Goal: Complete application form

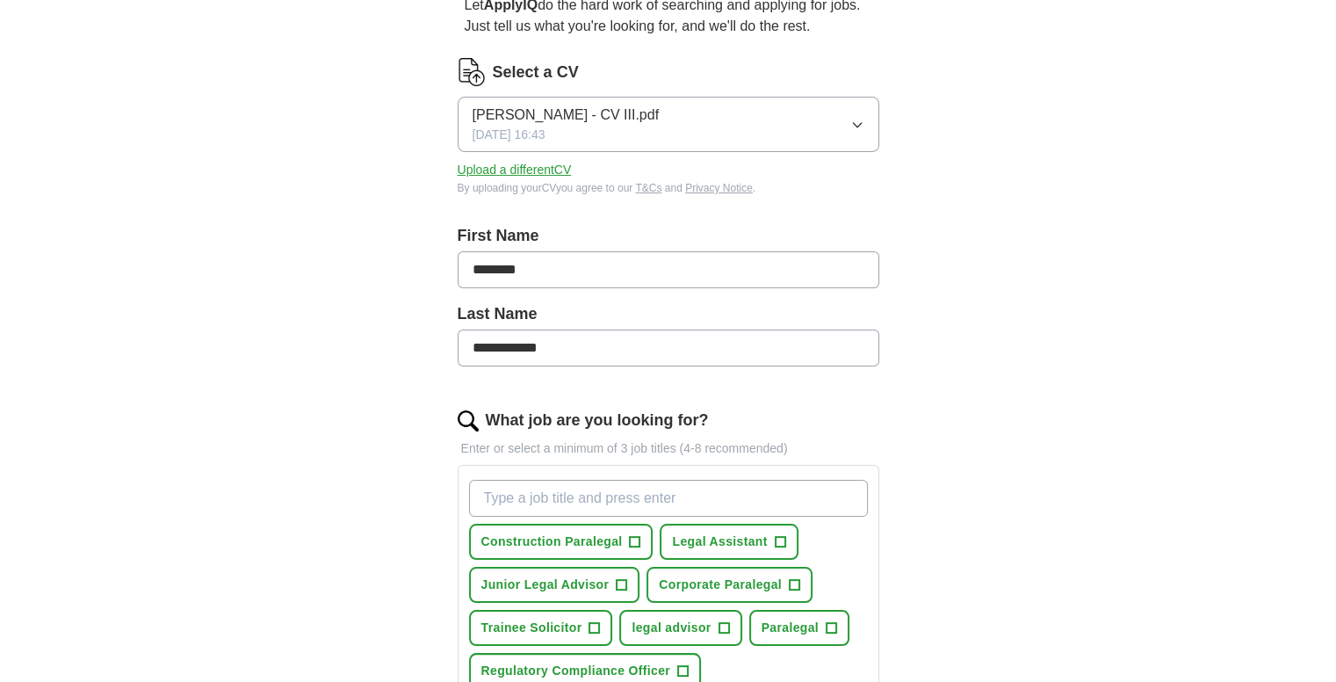
scroll to position [246, 0]
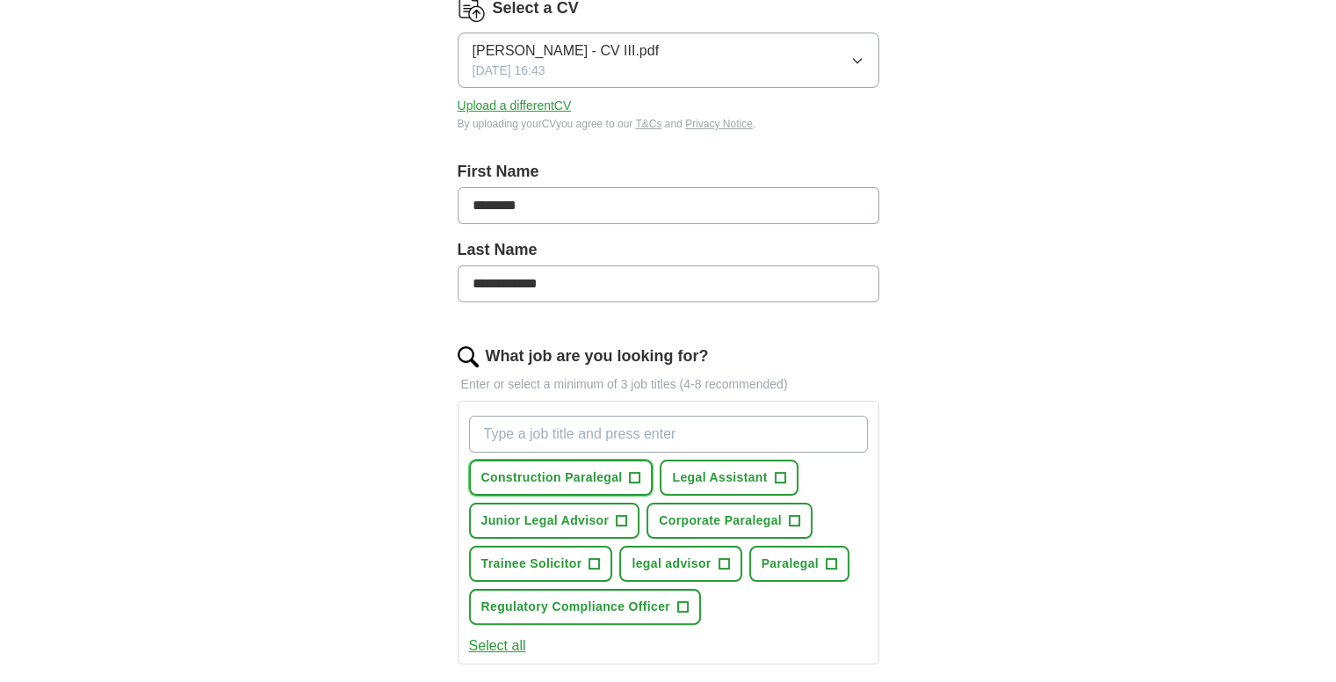
click at [631, 474] on span "+" at bounding box center [635, 478] width 11 height 14
click at [798, 514] on span "+" at bounding box center [794, 521] width 11 height 14
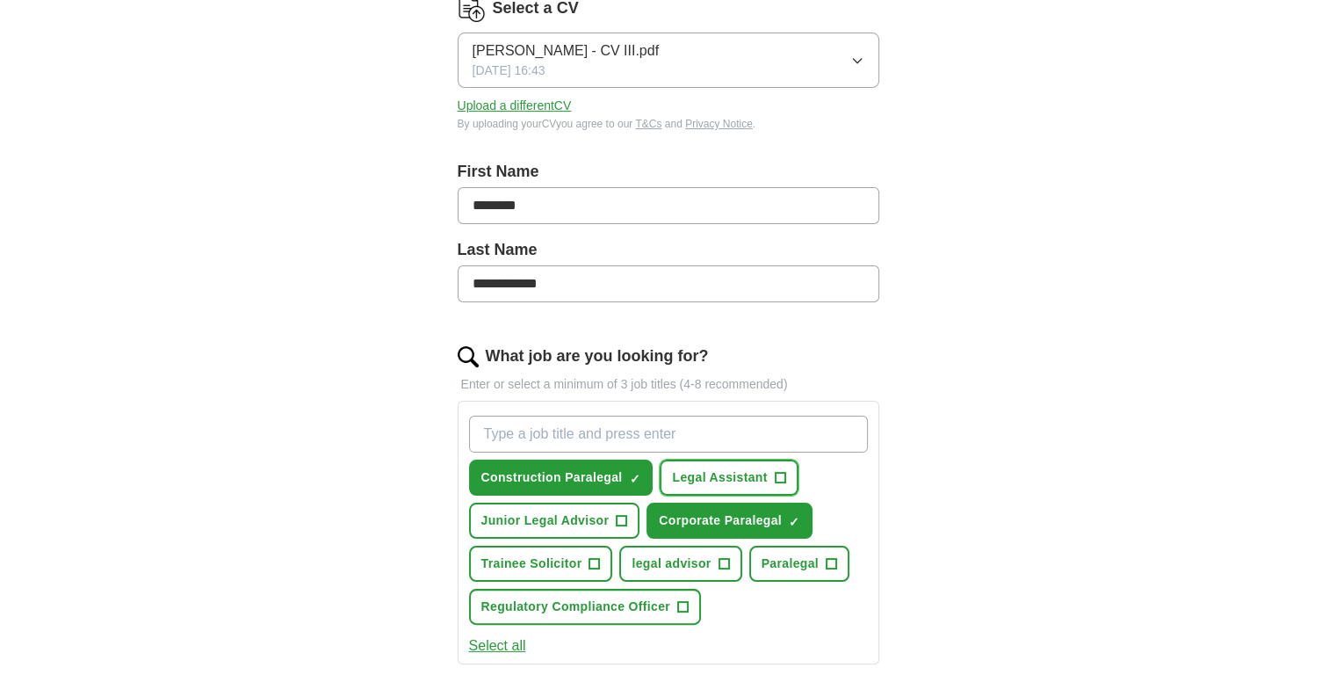
click at [778, 477] on span "+" at bounding box center [780, 478] width 11 height 14
click at [590, 566] on span "+" at bounding box center [594, 564] width 11 height 14
click at [832, 557] on span "+" at bounding box center [831, 564] width 11 height 14
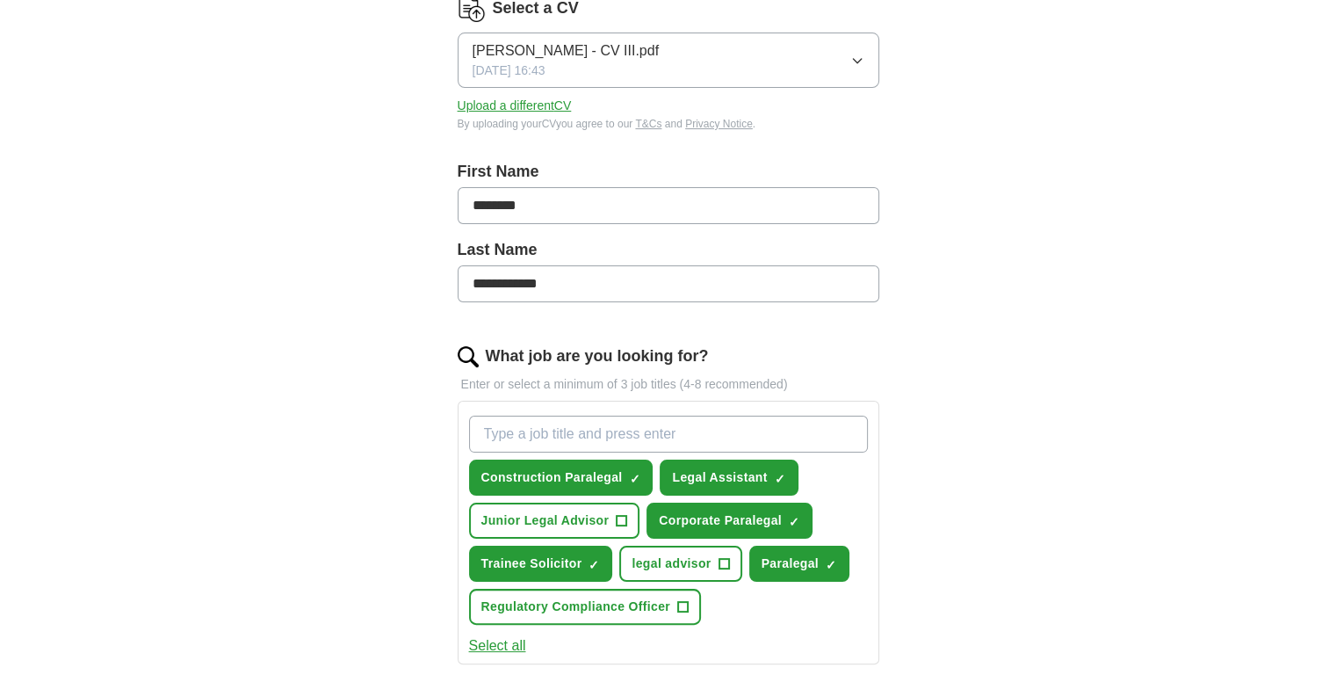
click at [615, 437] on input "What job are you looking for?" at bounding box center [668, 433] width 399 height 37
type input "paralegal"
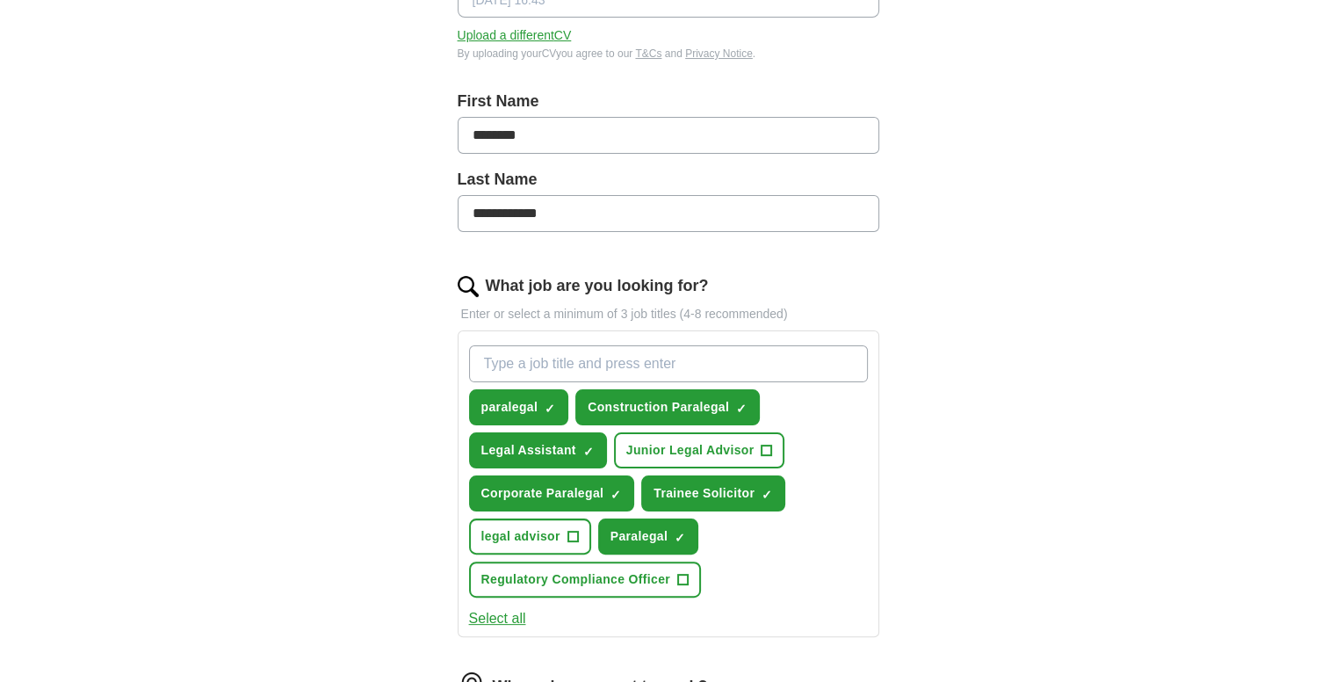
scroll to position [318, 0]
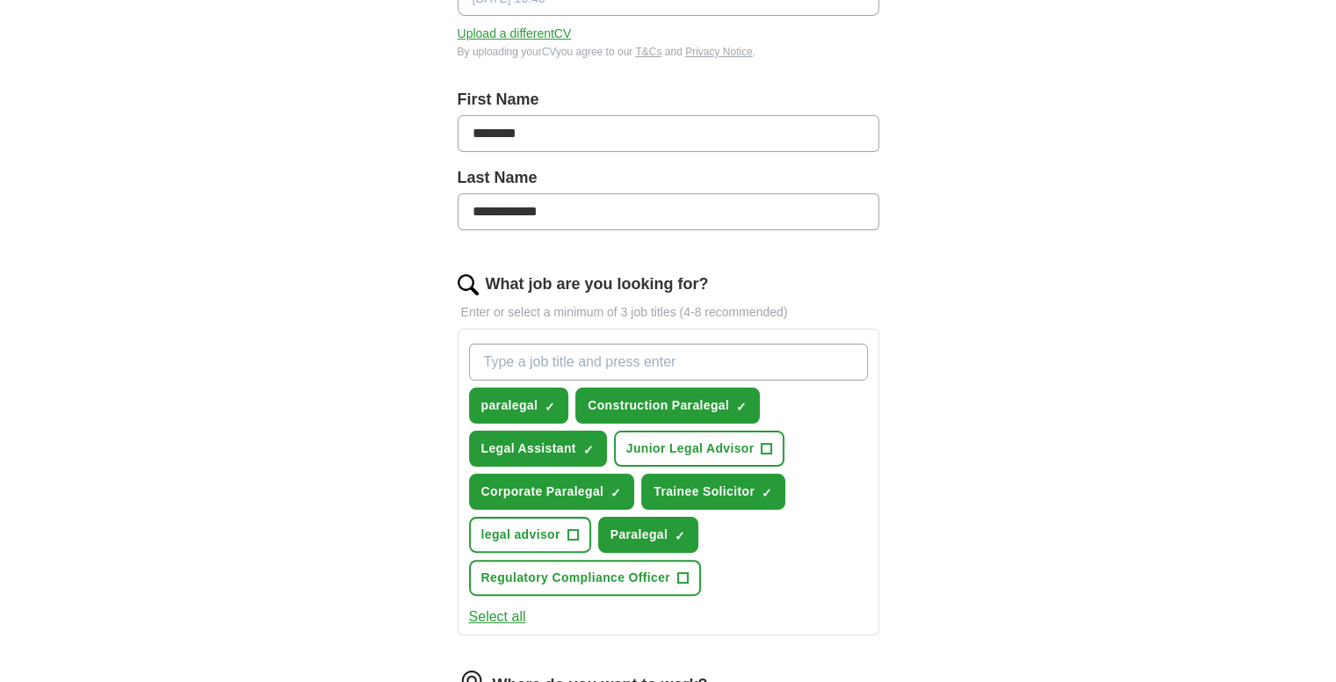
click at [606, 357] on input "What job are you looking for?" at bounding box center [668, 361] width 399 height 37
type input "regulatory paralegal"
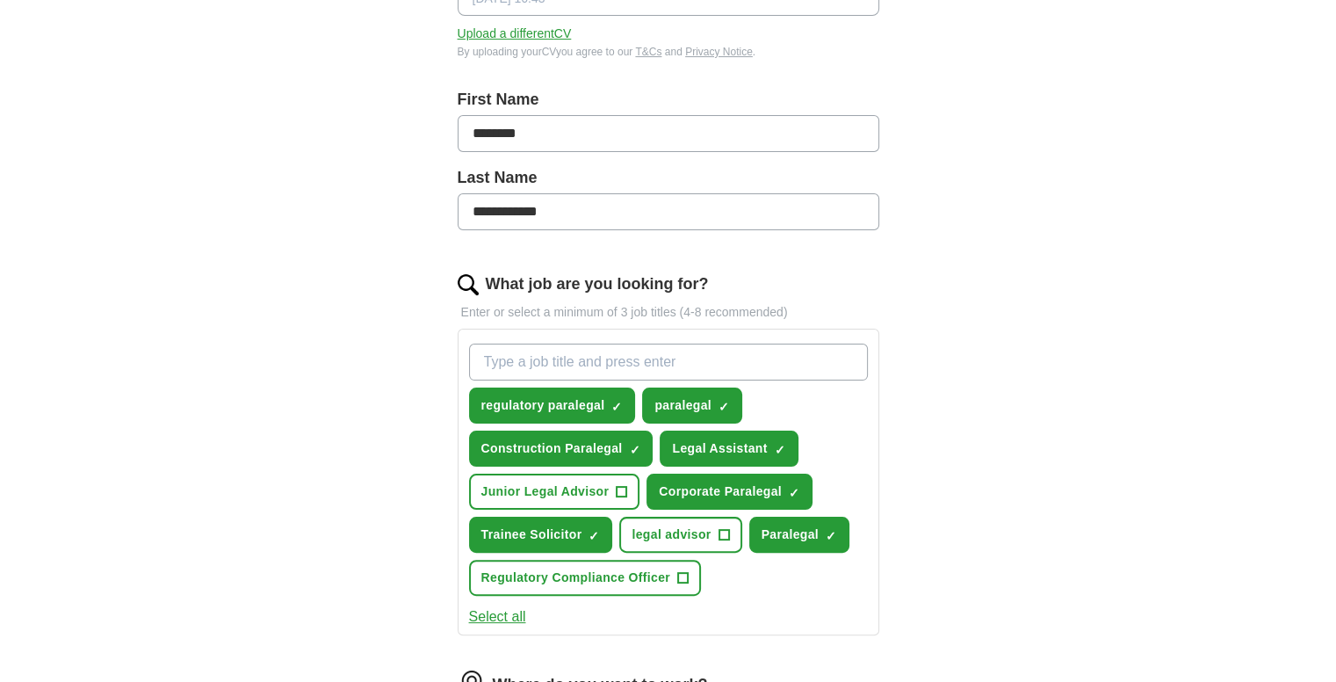
drag, startPoint x: 606, startPoint y: 357, endPoint x: 723, endPoint y: 395, distance: 122.8
click at [723, 395] on div "regulatory paralegal ✓ × paralegal ✓ × Construction Paralegal ✓ × Legal Assista…" at bounding box center [669, 469] width 406 height 266
click at [0, 0] on span "×" at bounding box center [0, 0] width 0 height 0
click at [551, 361] on input "What job are you looking for?" at bounding box center [668, 361] width 399 height 37
type input "compliance paralegal"
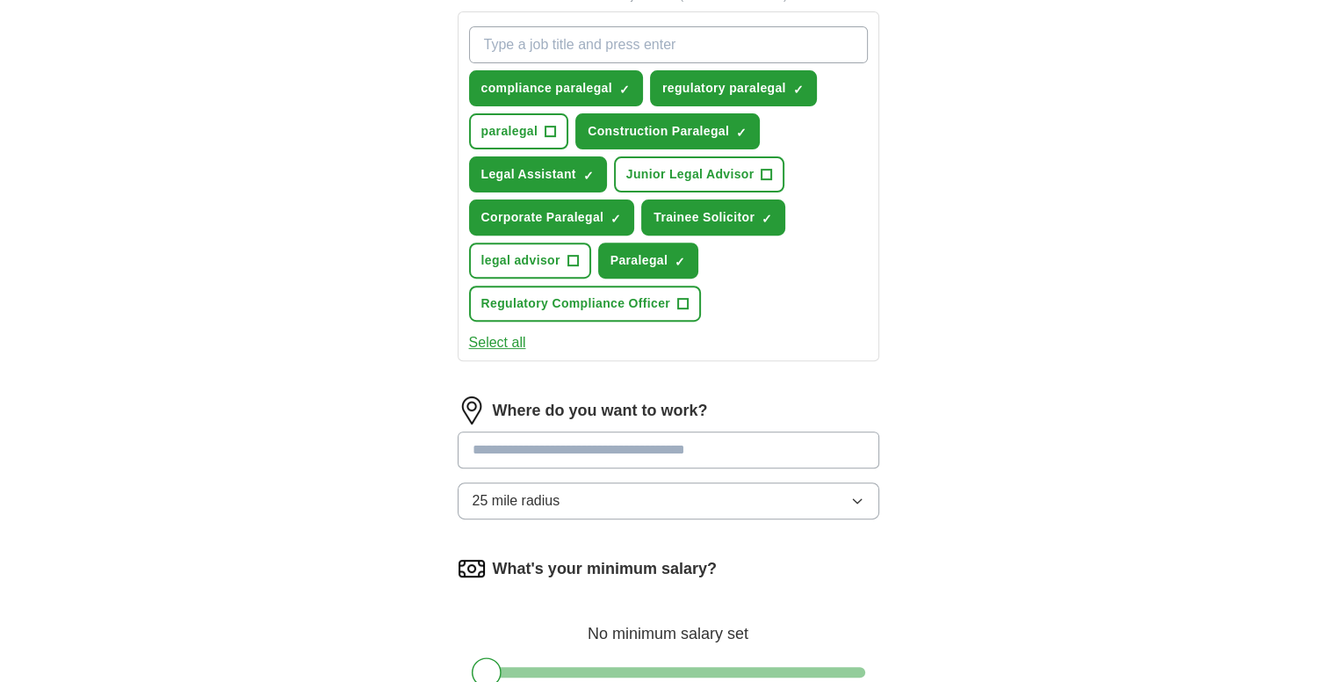
scroll to position [673, 0]
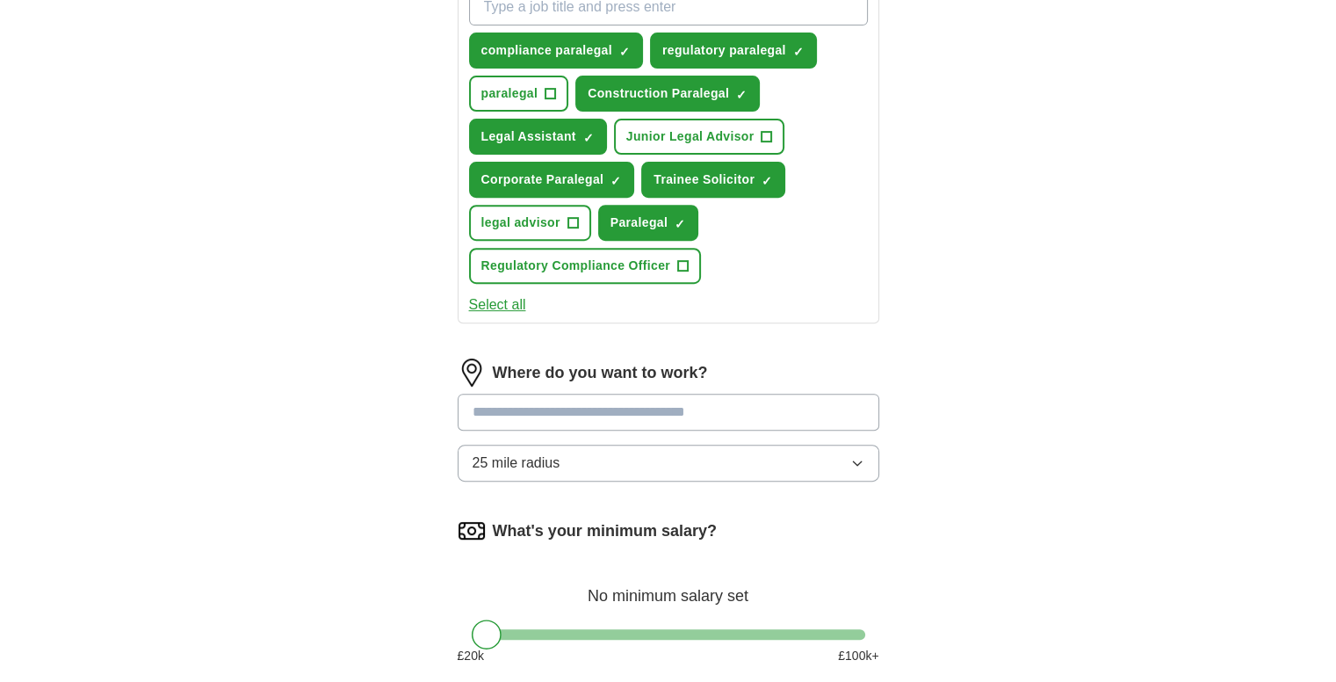
click at [576, 407] on input at bounding box center [669, 411] width 422 height 37
type input "***"
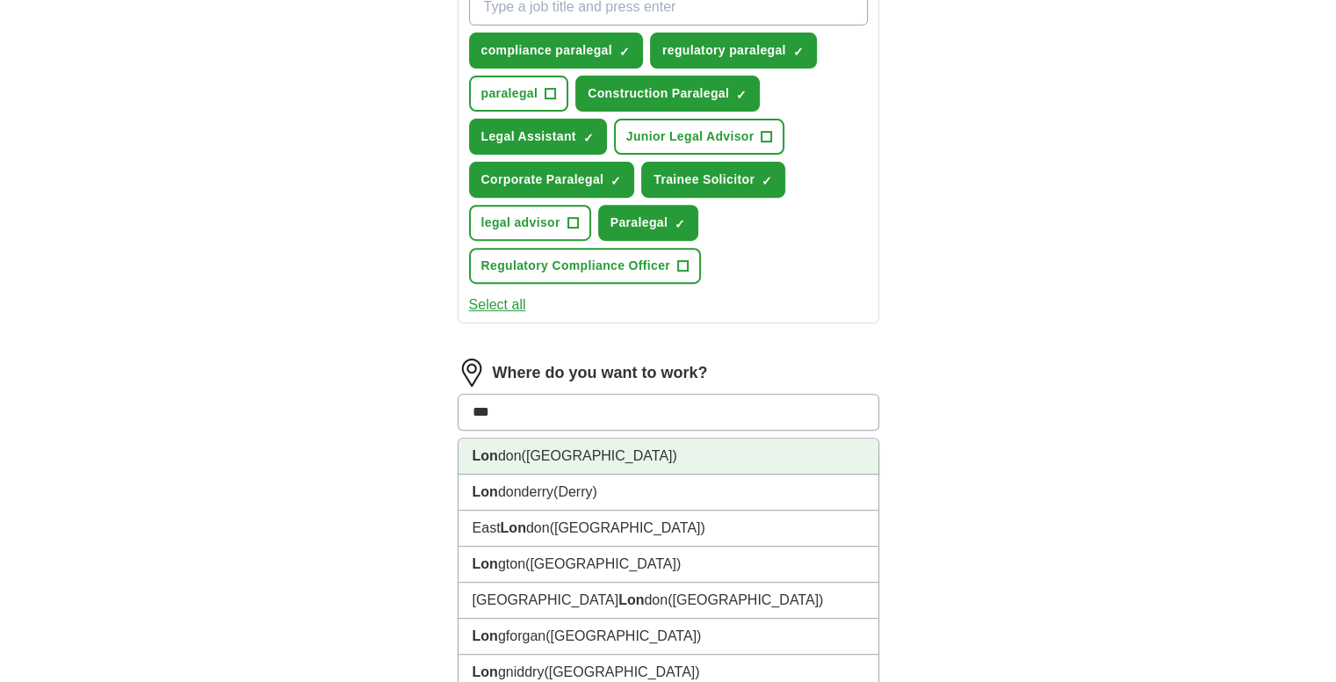
click at [509, 447] on li "Lon don ([GEOGRAPHIC_DATA])" at bounding box center [668, 456] width 420 height 36
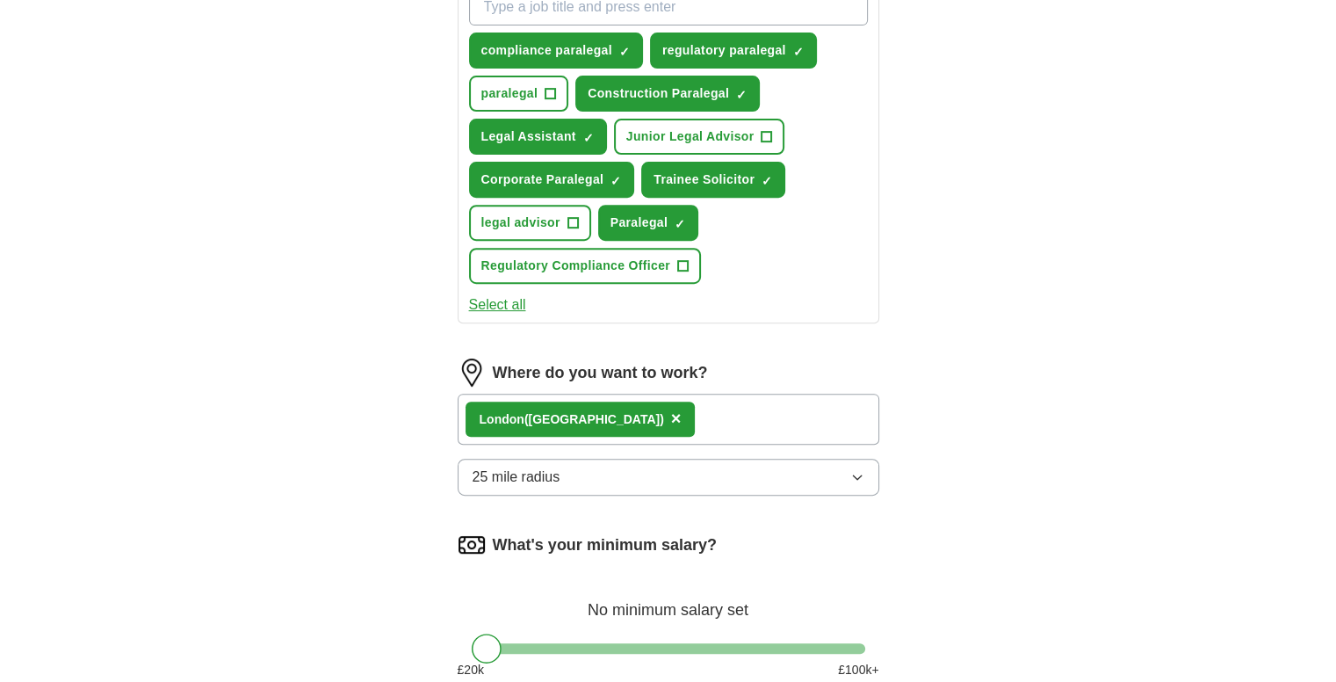
click at [585, 487] on button "25 mile radius" at bounding box center [669, 476] width 422 height 37
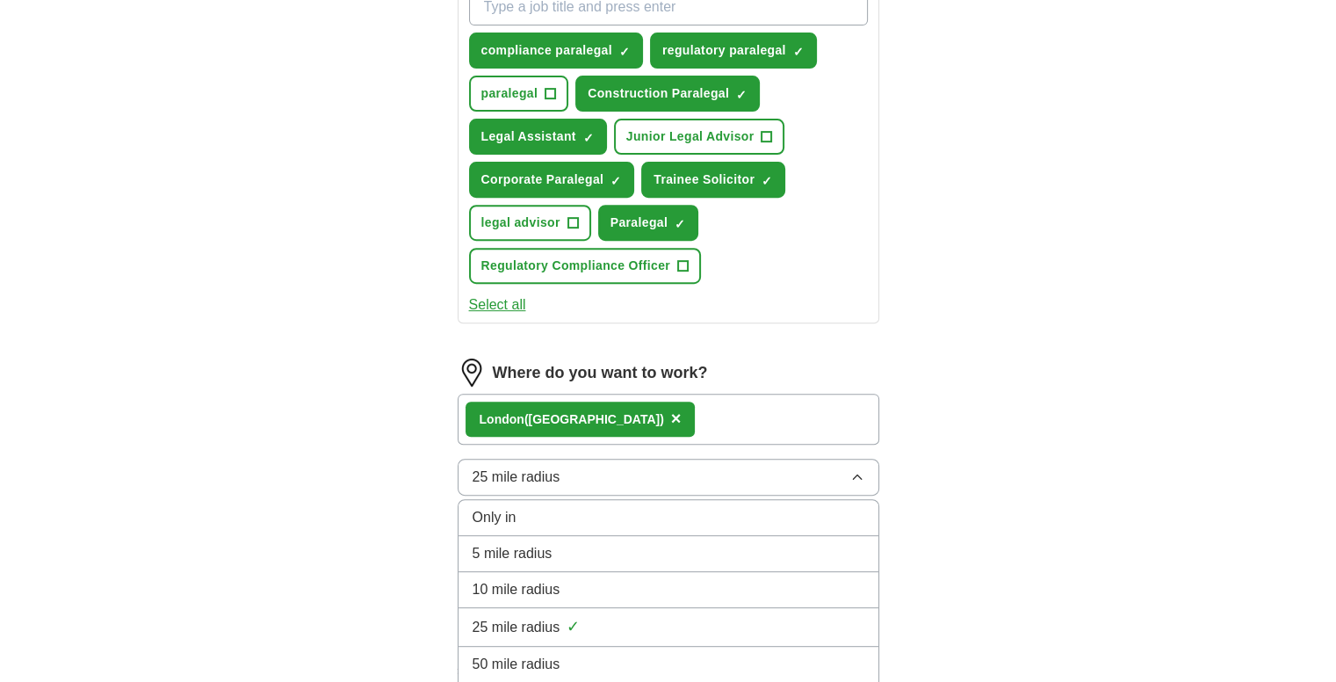
click at [1004, 549] on div "**********" at bounding box center [668, 93] width 1124 height 1425
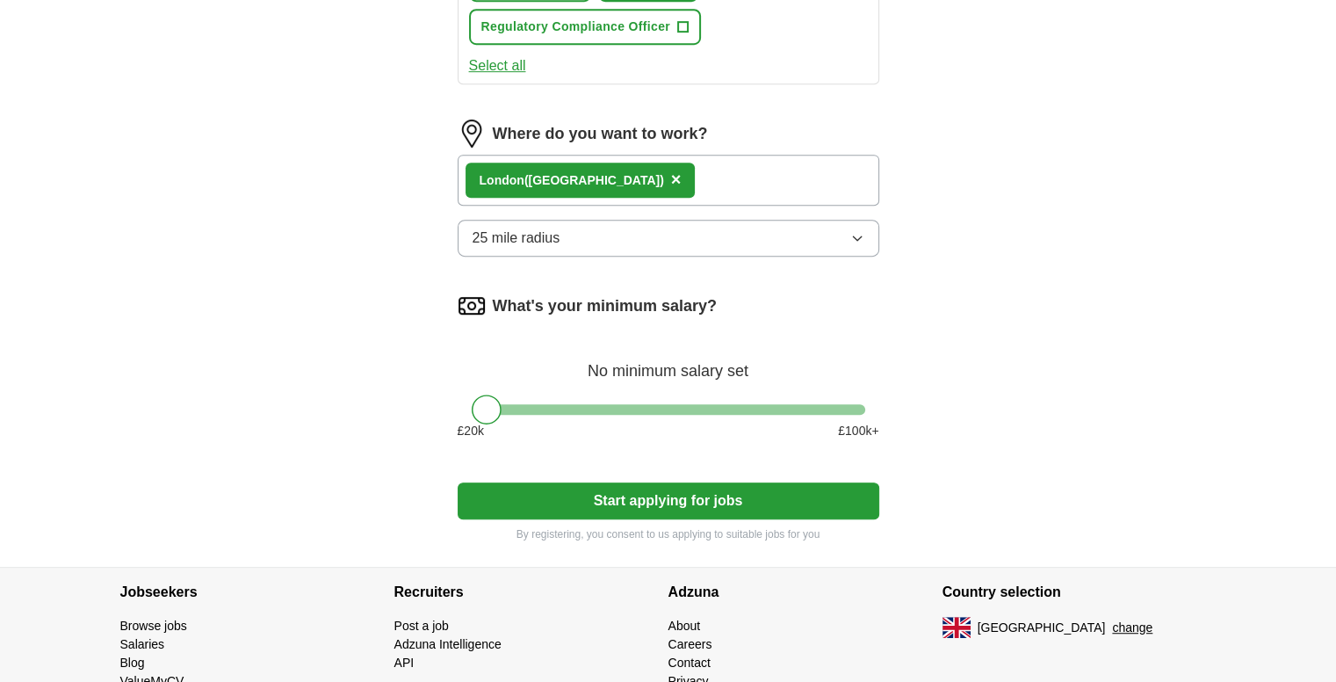
scroll to position [913, 0]
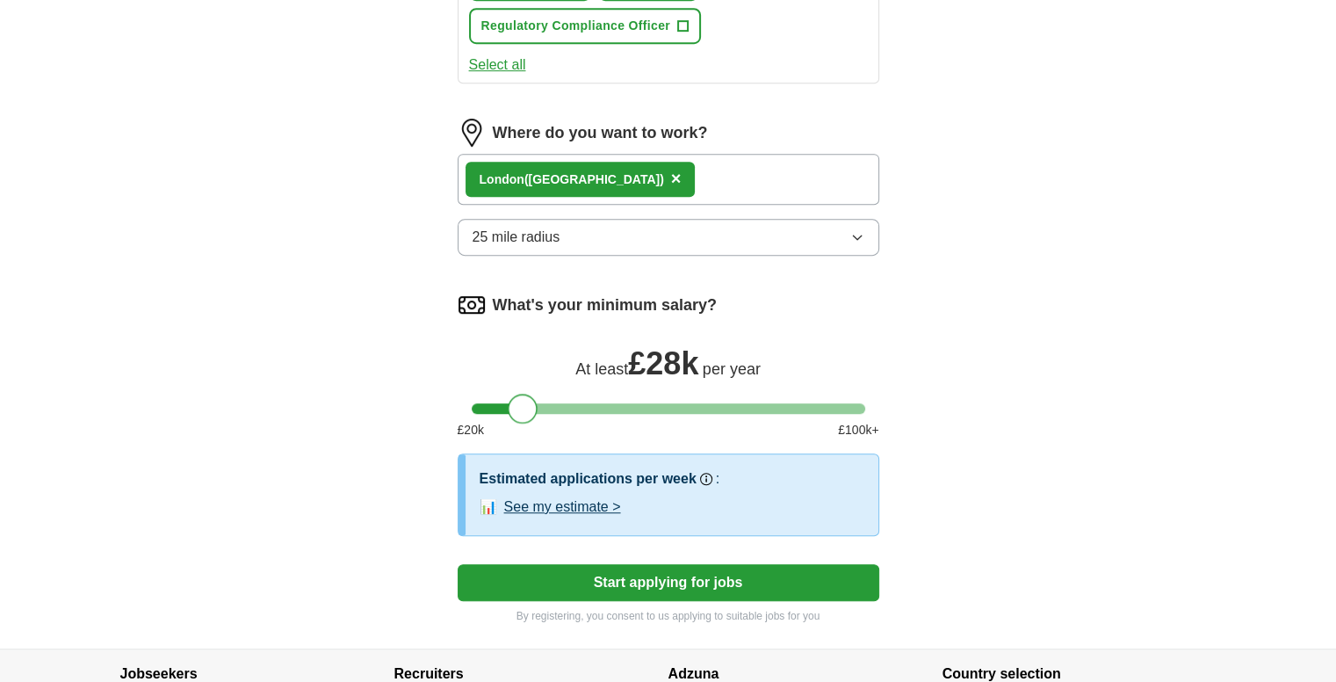
drag, startPoint x: 481, startPoint y: 398, endPoint x: 517, endPoint y: 402, distance: 36.3
click at [517, 402] on div at bounding box center [523, 408] width 30 height 30
click at [751, 588] on button "Start applying for jobs" at bounding box center [669, 582] width 422 height 37
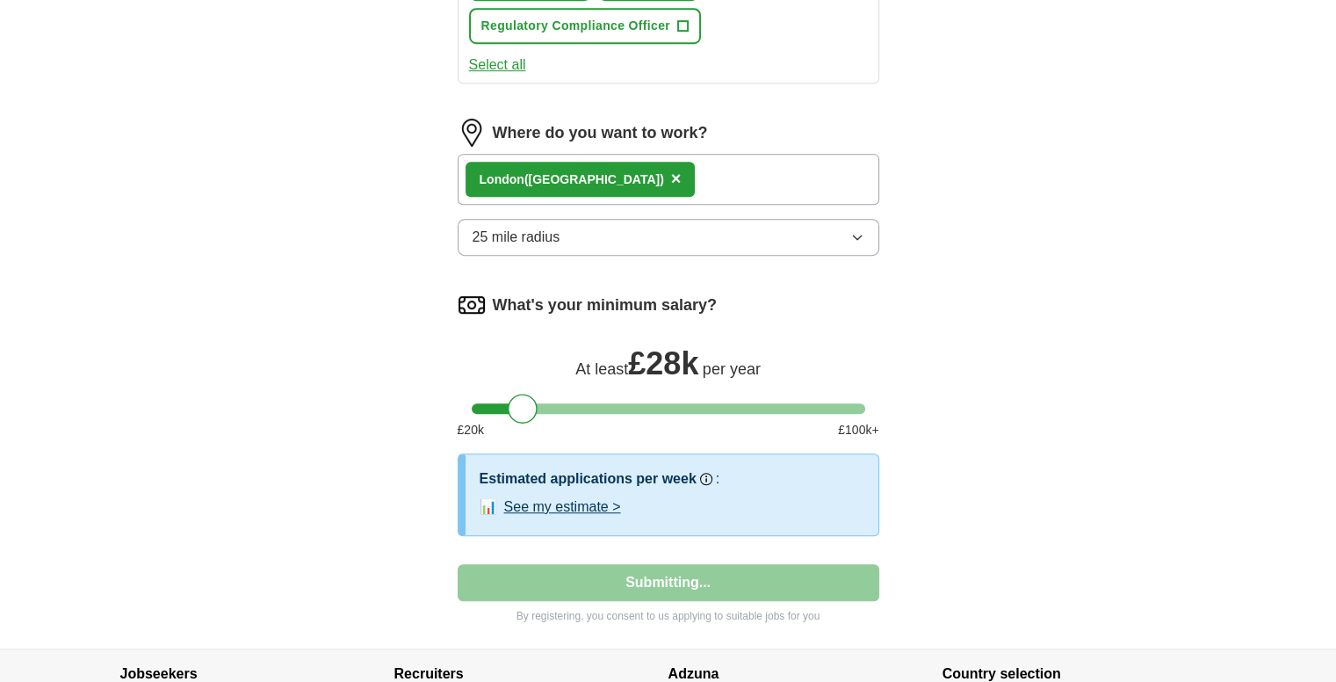
select select "**"
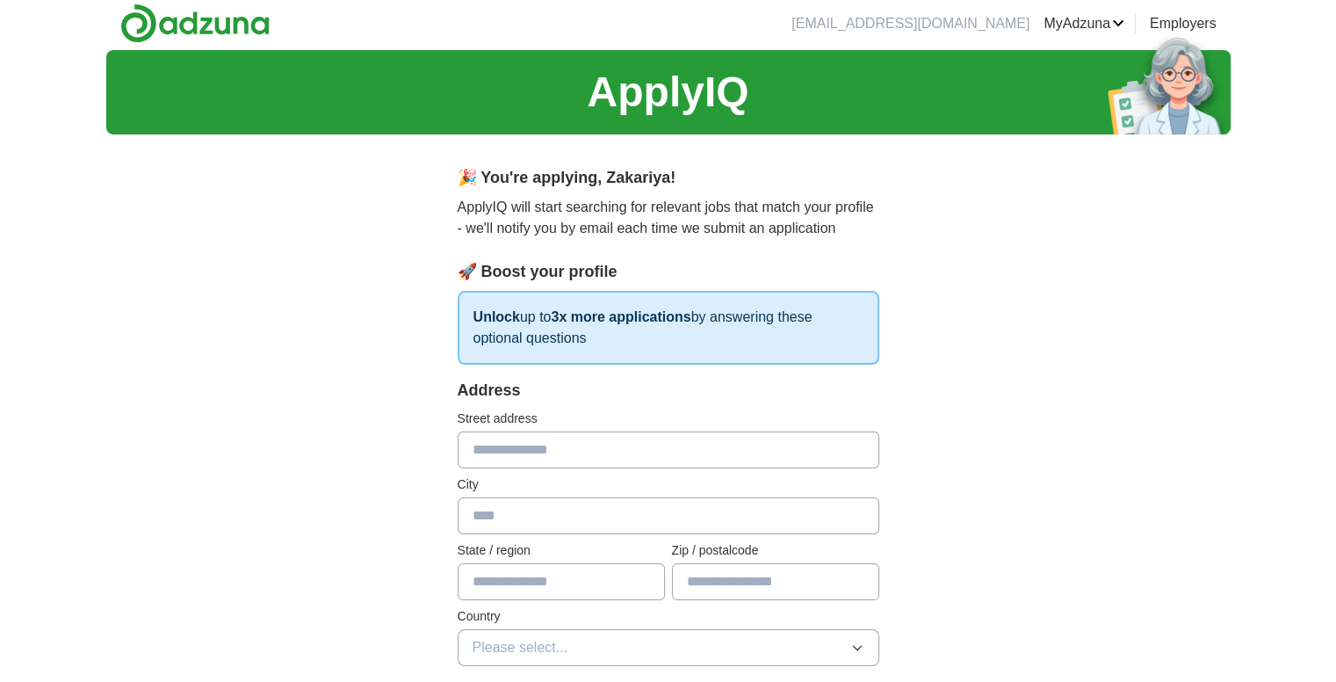
scroll to position [0, 0]
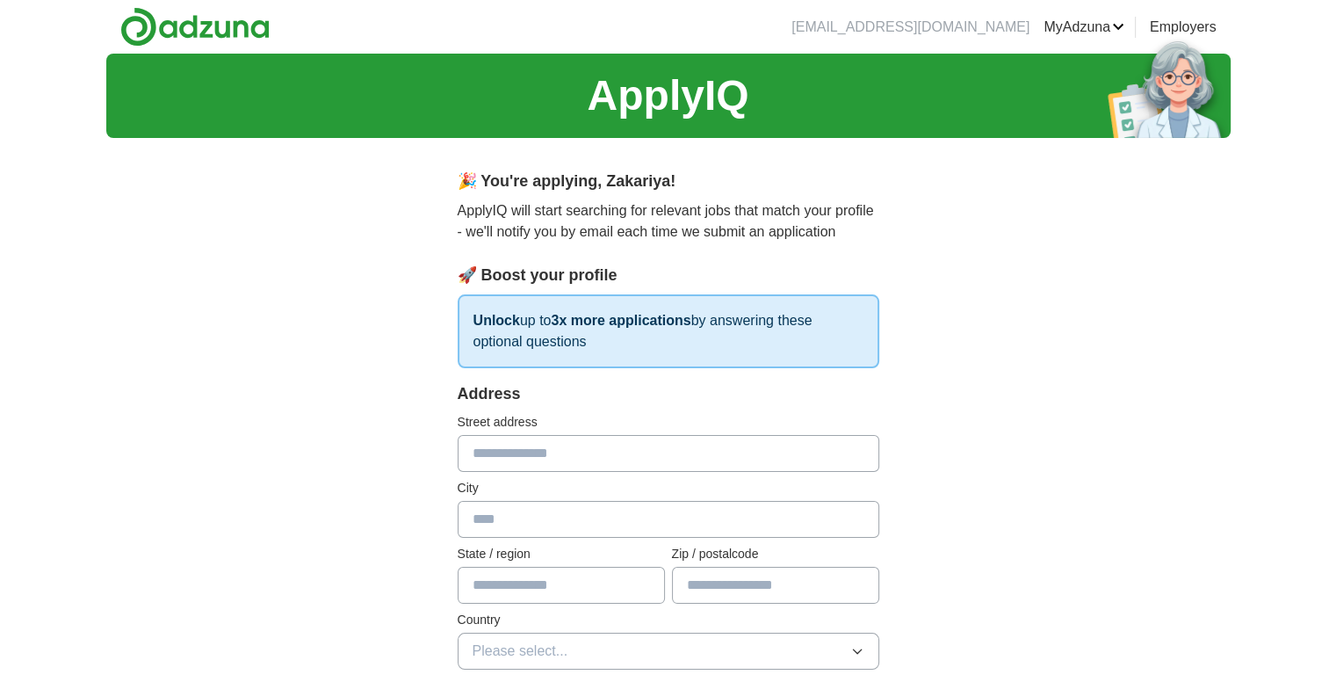
click at [629, 465] on input "text" at bounding box center [669, 453] width 422 height 37
type input "**********"
type input "*******"
type input "********"
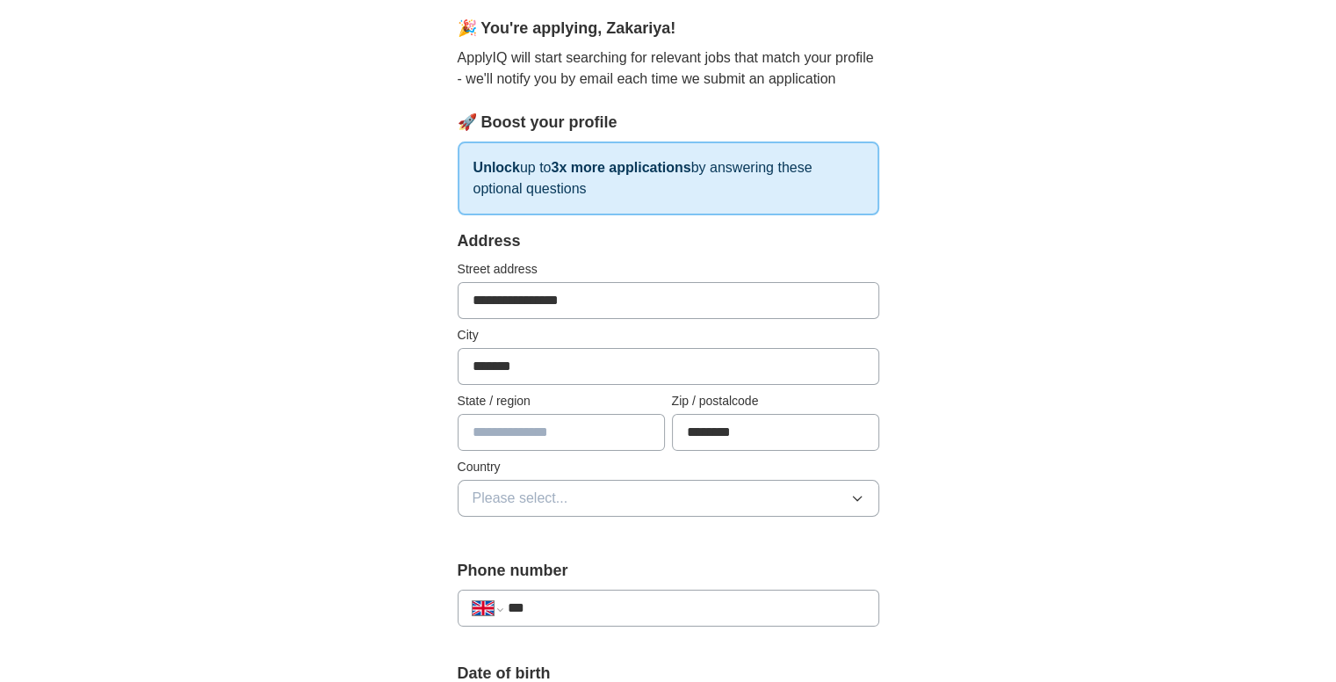
click at [538, 437] on input "text" at bounding box center [561, 432] width 207 height 37
type input "**********"
click at [538, 492] on span "Please select..." at bounding box center [521, 497] width 96 height 21
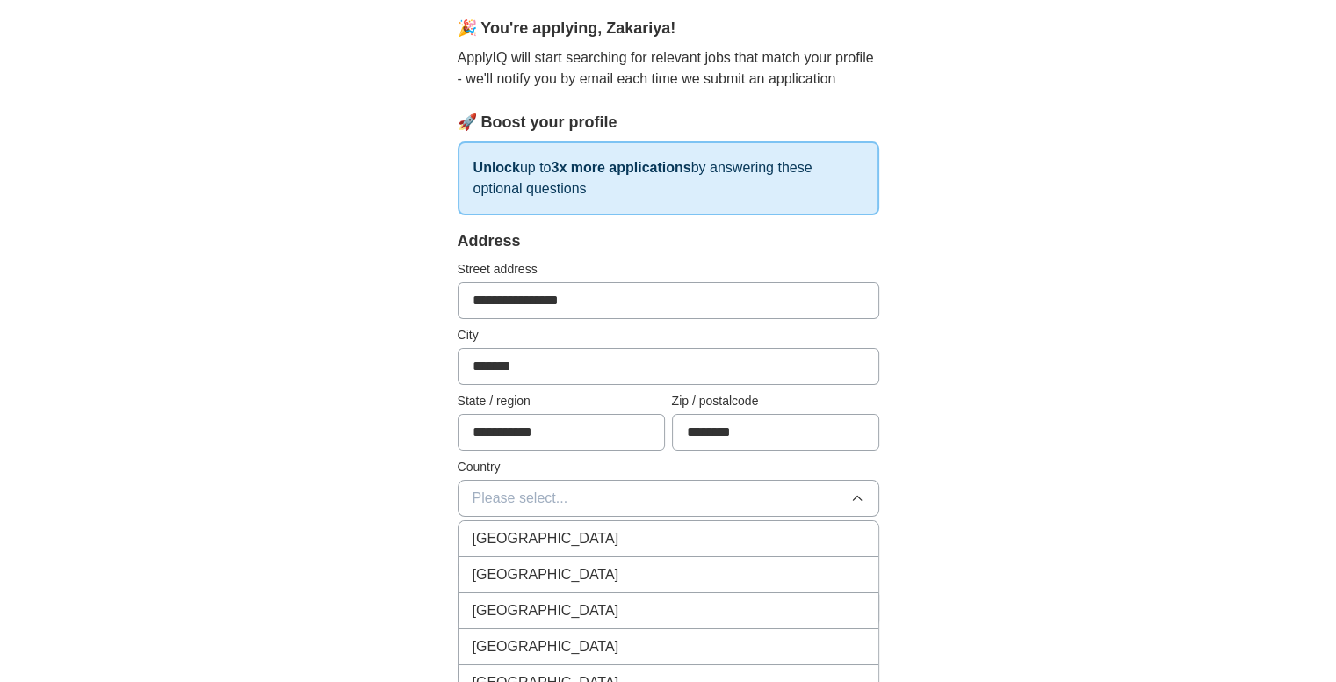
click at [531, 531] on span "[GEOGRAPHIC_DATA]" at bounding box center [546, 538] width 147 height 21
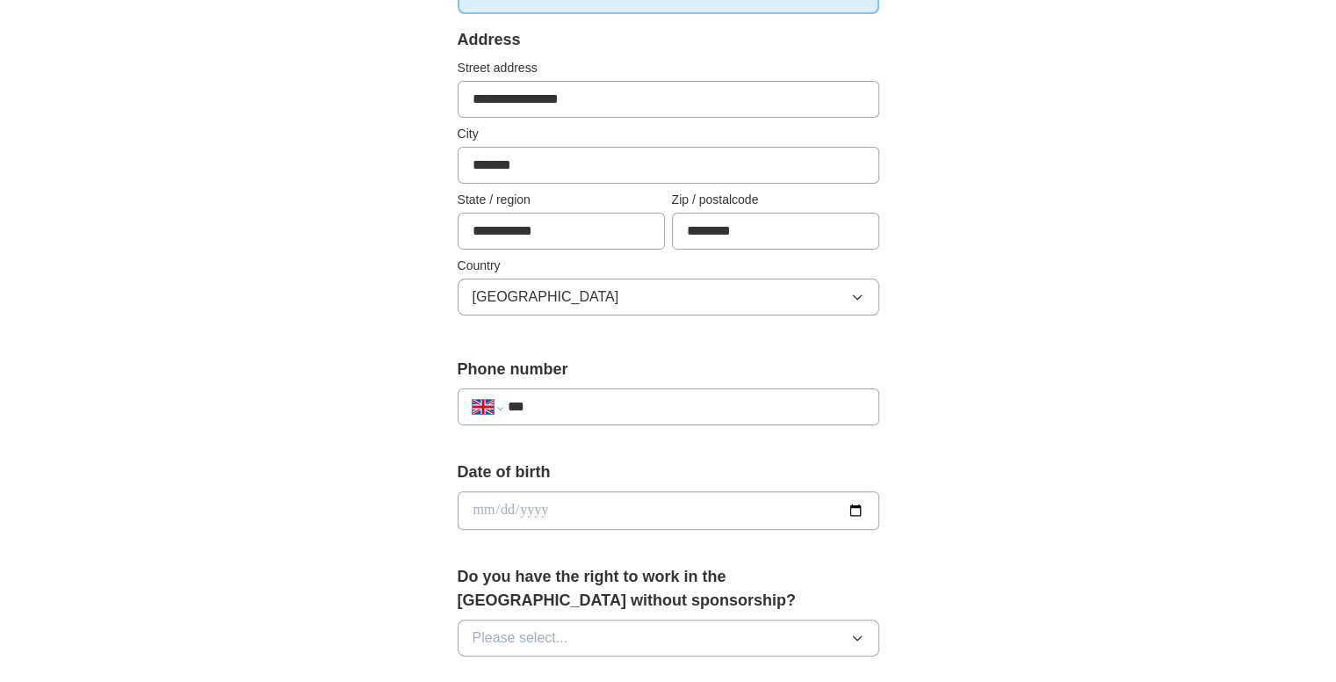
scroll to position [355, 0]
click at [630, 412] on input "***" at bounding box center [685, 405] width 357 height 21
type input "**********"
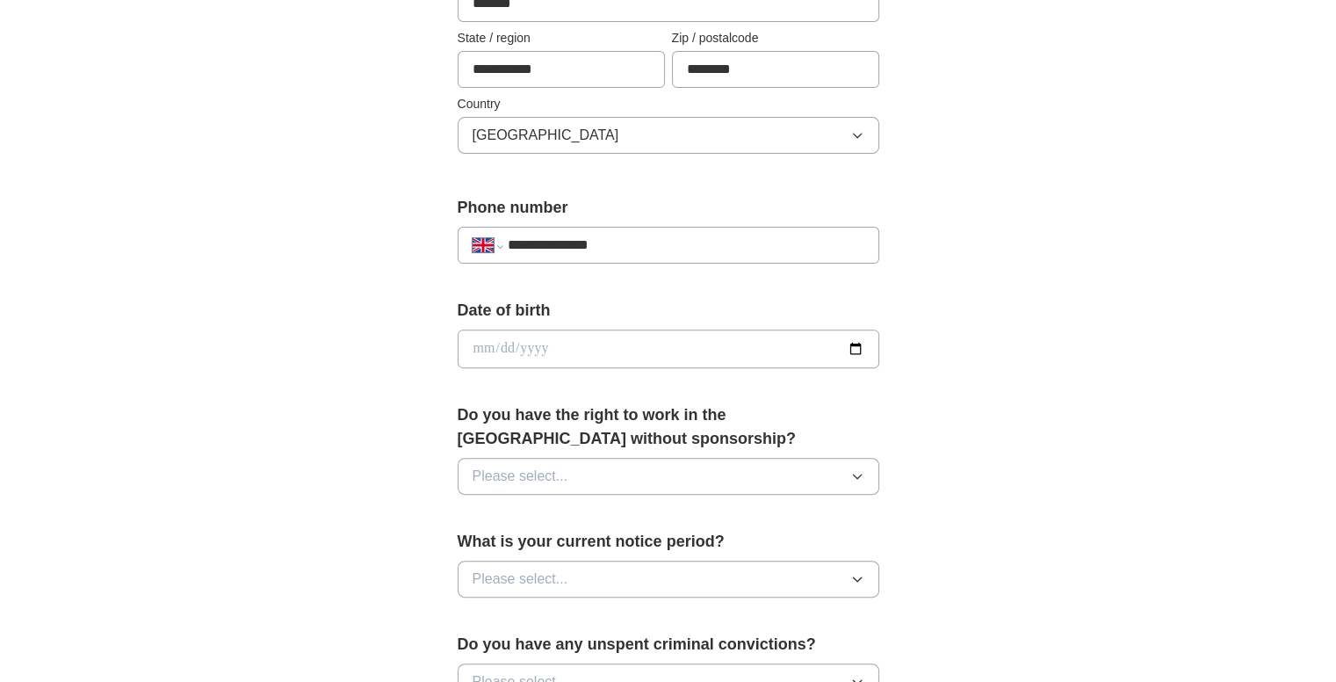
scroll to position [516, 0]
click at [546, 342] on input "date" at bounding box center [669, 348] width 422 height 39
click at [461, 342] on input "date" at bounding box center [669, 348] width 422 height 39
click at [476, 349] on input "date" at bounding box center [669, 348] width 422 height 39
type input "**********"
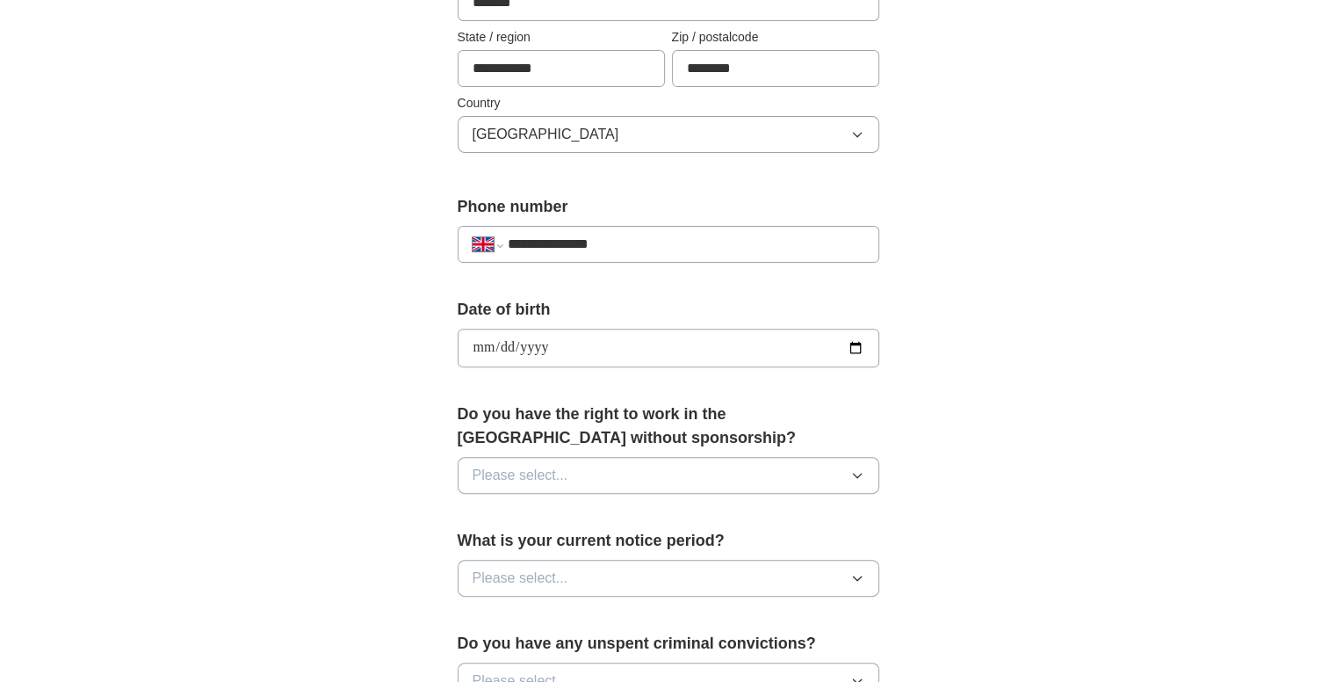
click at [562, 457] on button "Please select..." at bounding box center [669, 475] width 422 height 37
click at [559, 523] on li "Yes" at bounding box center [668, 516] width 420 height 36
click at [566, 582] on span "Please select..." at bounding box center [521, 577] width 96 height 21
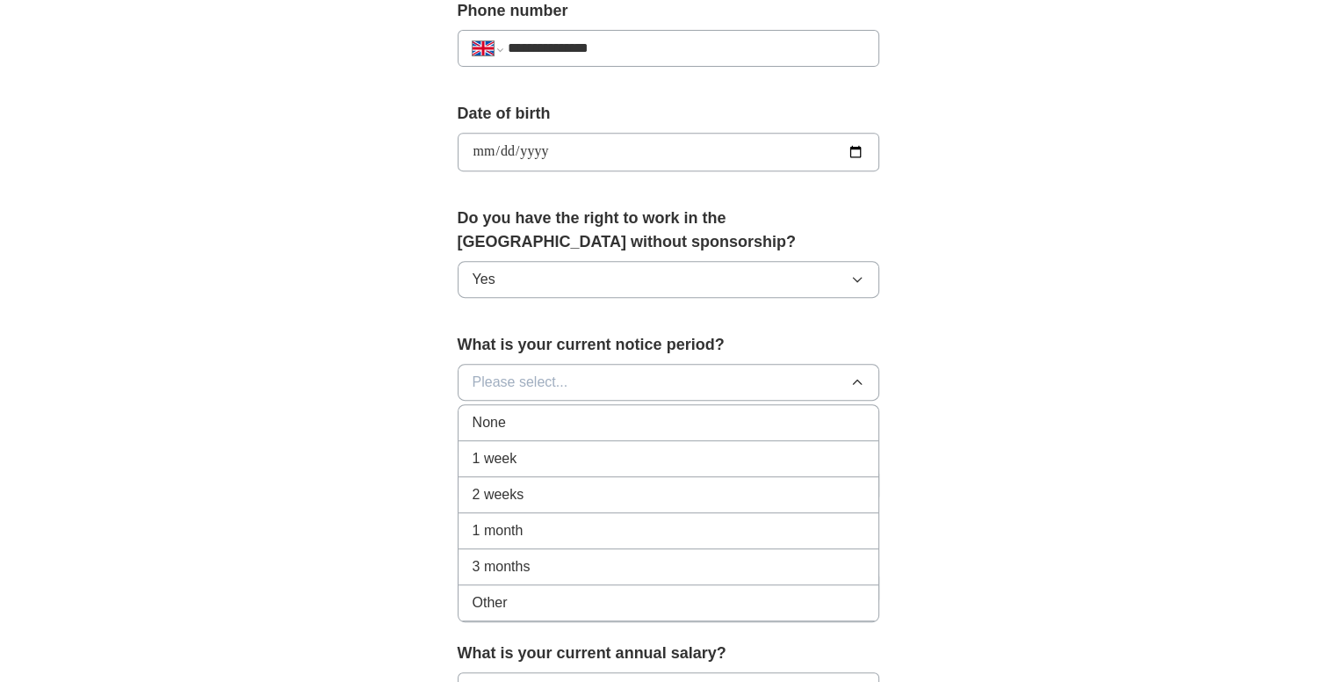
scroll to position [713, 0]
click at [526, 487] on div "2 weeks" at bounding box center [669, 493] width 392 height 21
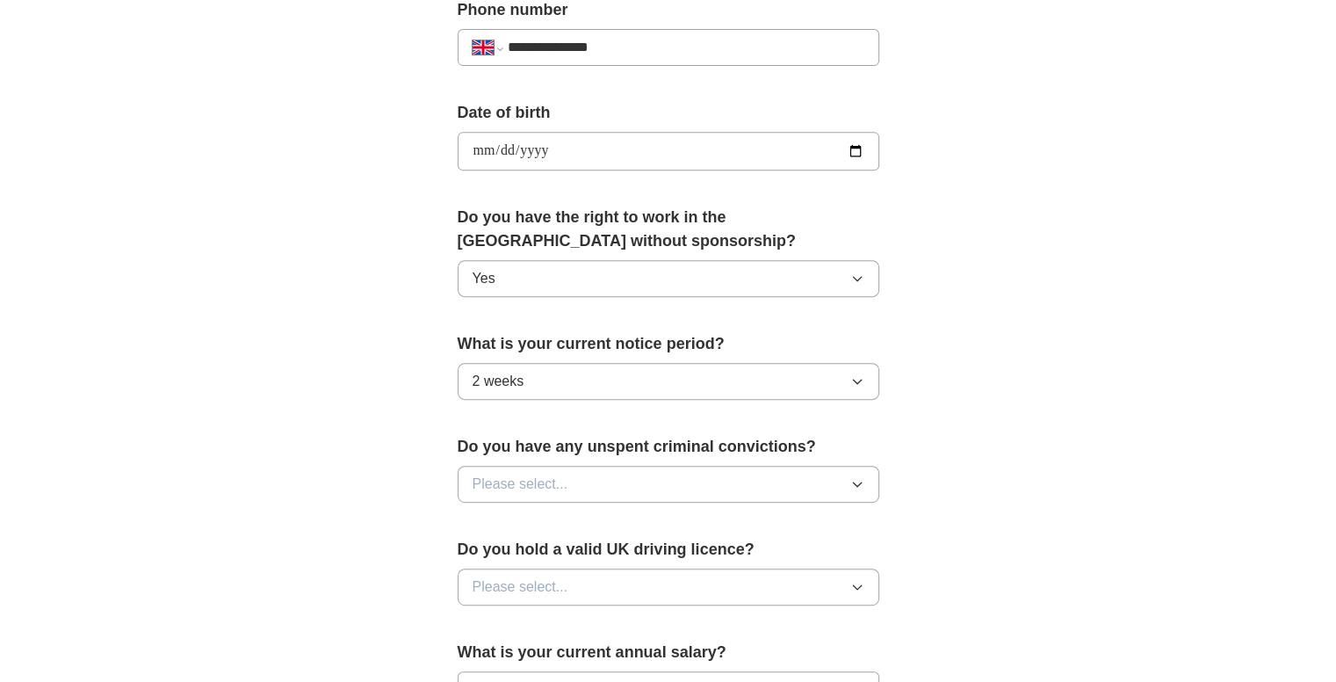
scroll to position [783, 0]
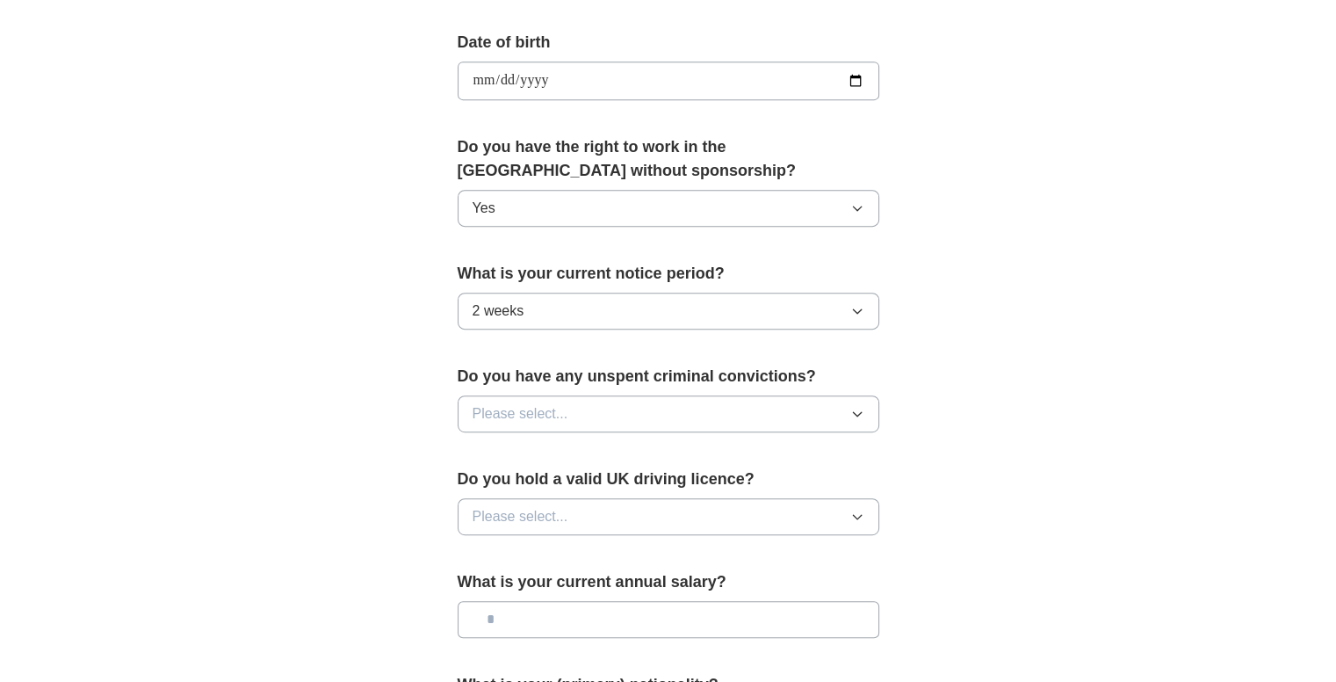
click at [565, 395] on button "Please select..." at bounding box center [669, 413] width 422 height 37
click at [509, 483] on div "No" at bounding box center [669, 490] width 392 height 21
click at [524, 511] on span "Please select..." at bounding box center [521, 516] width 96 height 21
click at [506, 582] on div "No" at bounding box center [669, 592] width 392 height 21
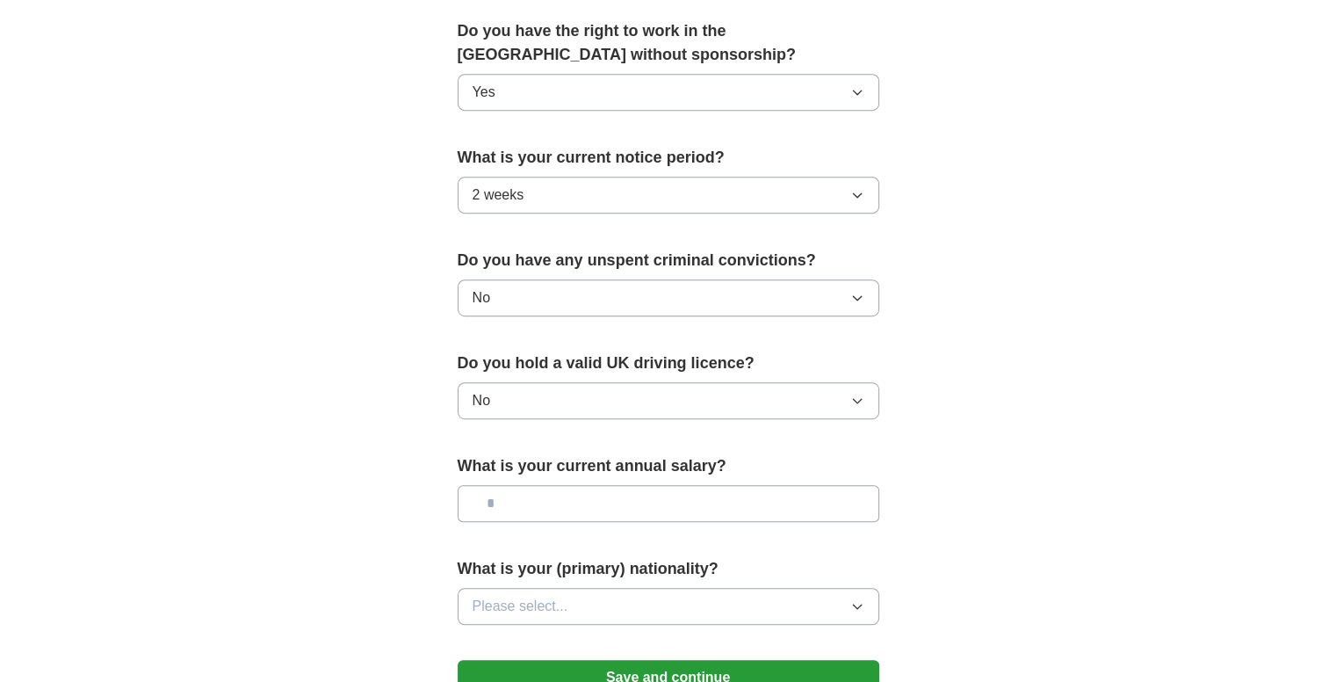
scroll to position [906, 0]
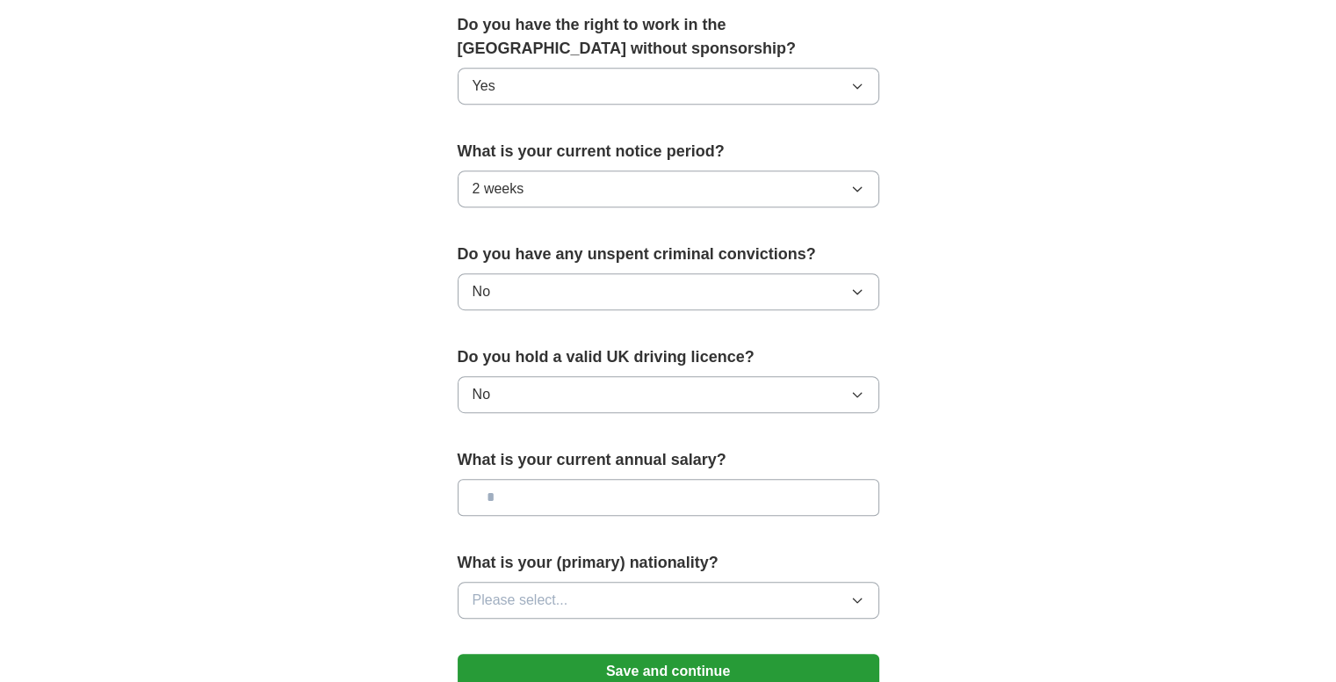
click at [590, 488] on input "text" at bounding box center [669, 497] width 422 height 37
click at [859, 497] on input "text" at bounding box center [669, 497] width 422 height 37
drag, startPoint x: 849, startPoint y: 525, endPoint x: 859, endPoint y: 497, distance: 29.7
click at [859, 497] on input "text" at bounding box center [669, 497] width 422 height 37
click at [789, 591] on button "Please select..." at bounding box center [669, 599] width 422 height 37
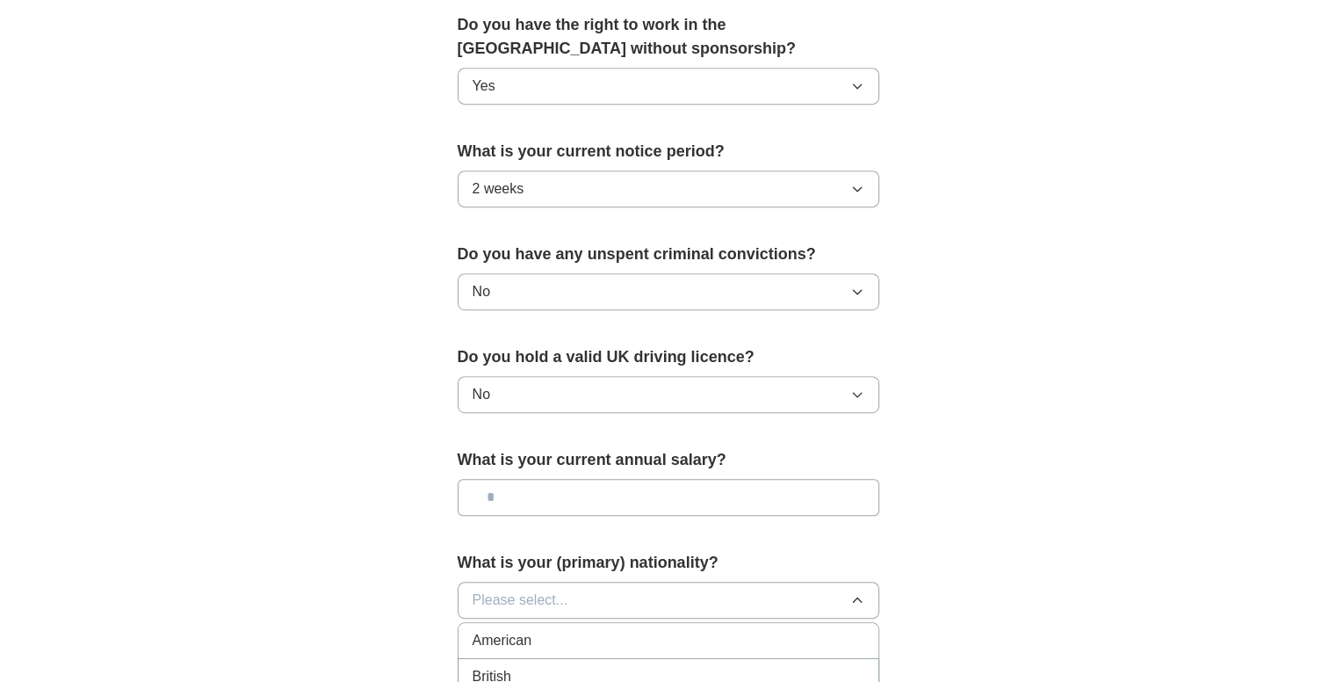
click at [557, 666] on div "British" at bounding box center [669, 676] width 392 height 21
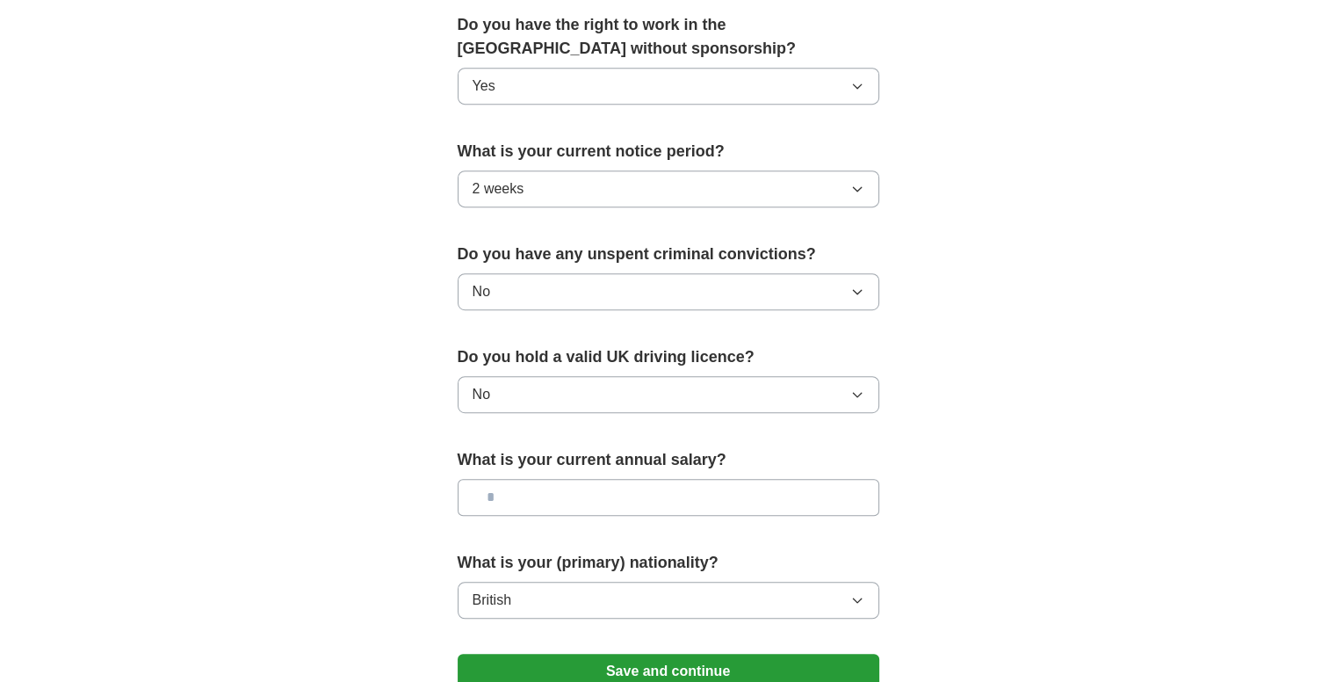
scroll to position [1107, 0]
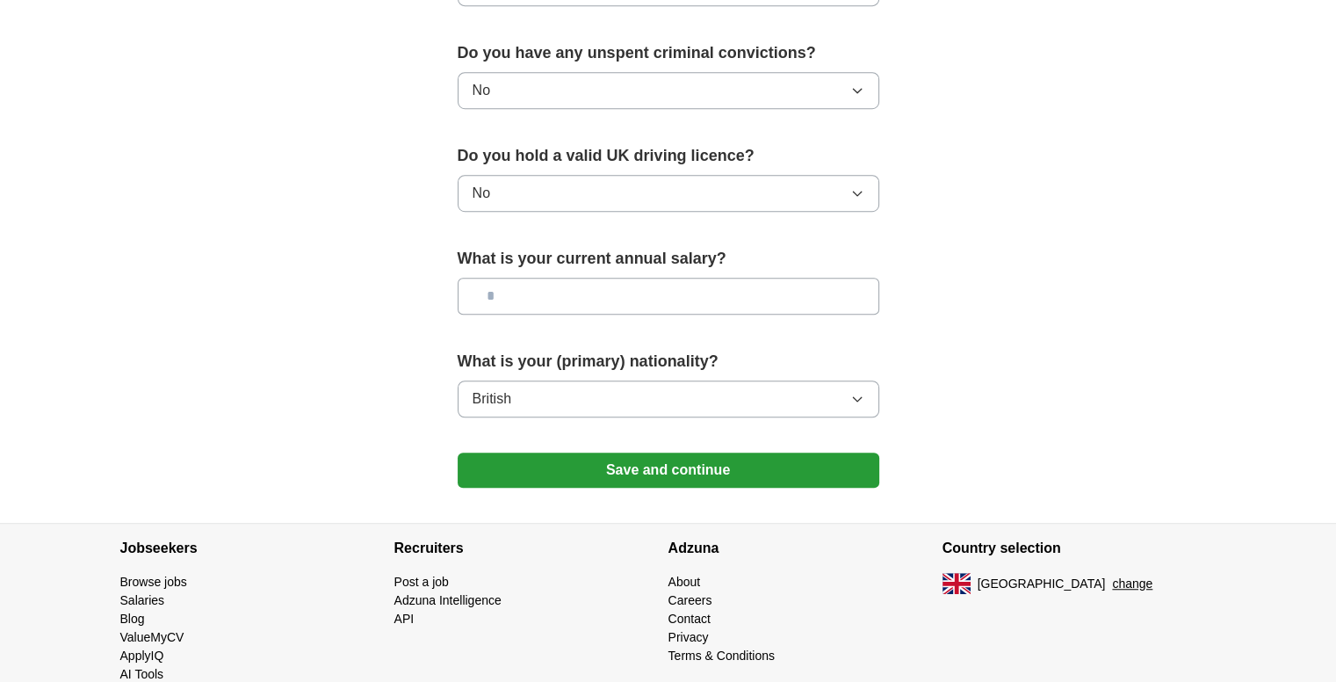
click at [643, 473] on button "Save and continue" at bounding box center [669, 469] width 422 height 35
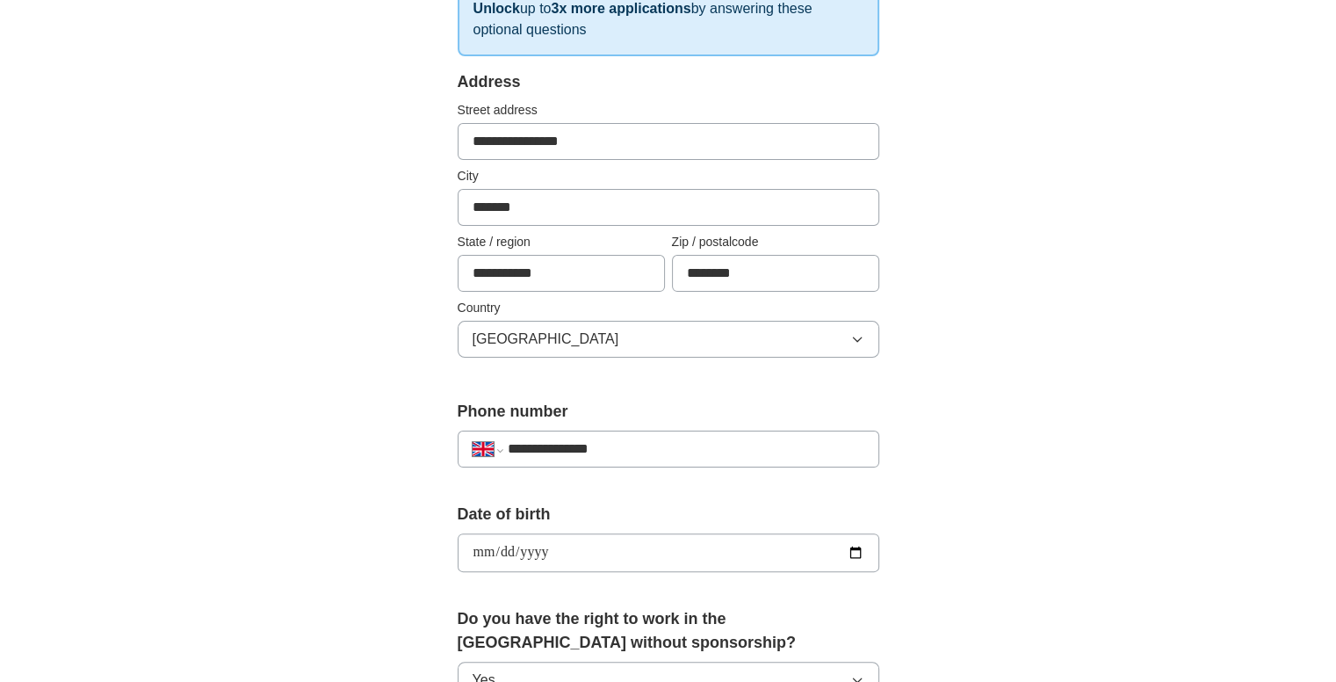
scroll to position [0, 0]
